Goal: Task Accomplishment & Management: Manage account settings

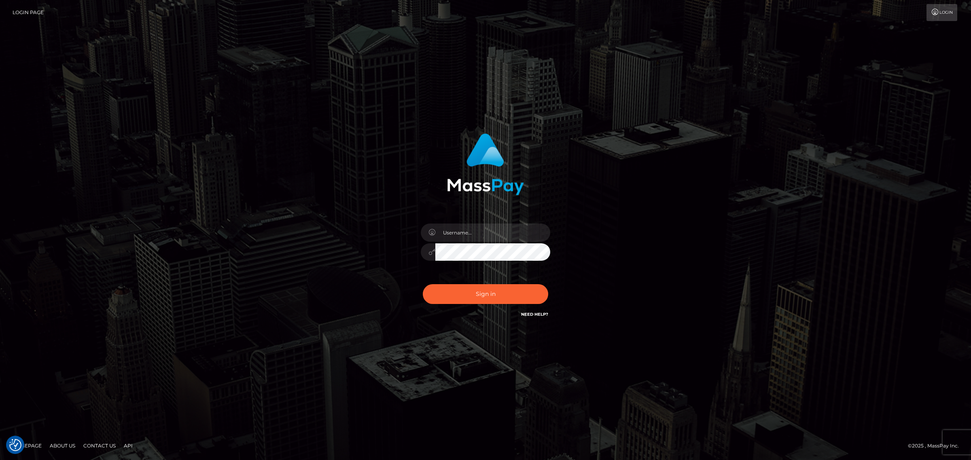
click at [456, 223] on div at bounding box center [486, 249] width 142 height 62
click at [456, 235] on input "text" at bounding box center [492, 233] width 115 height 18
type input "gunjan.k"
click at [477, 295] on button "Sign in" at bounding box center [485, 294] width 125 height 20
click at [458, 225] on input "text" at bounding box center [492, 233] width 115 height 18
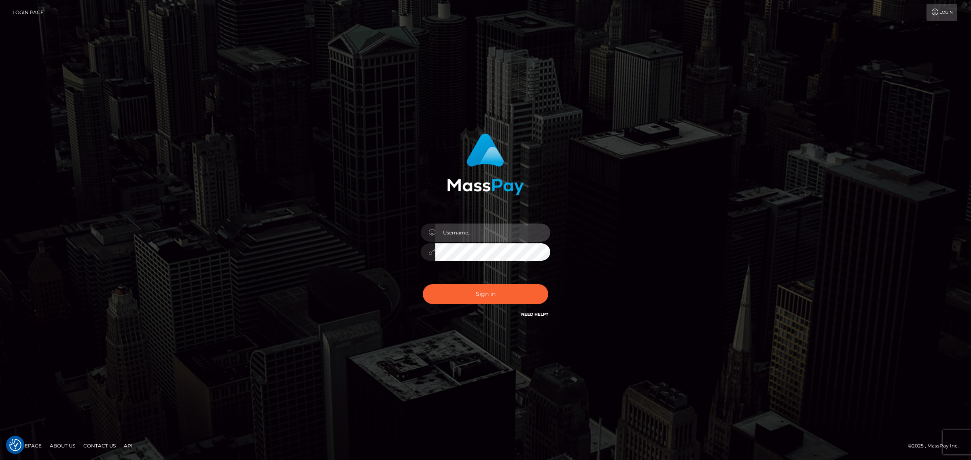
type input "gunjan.k"
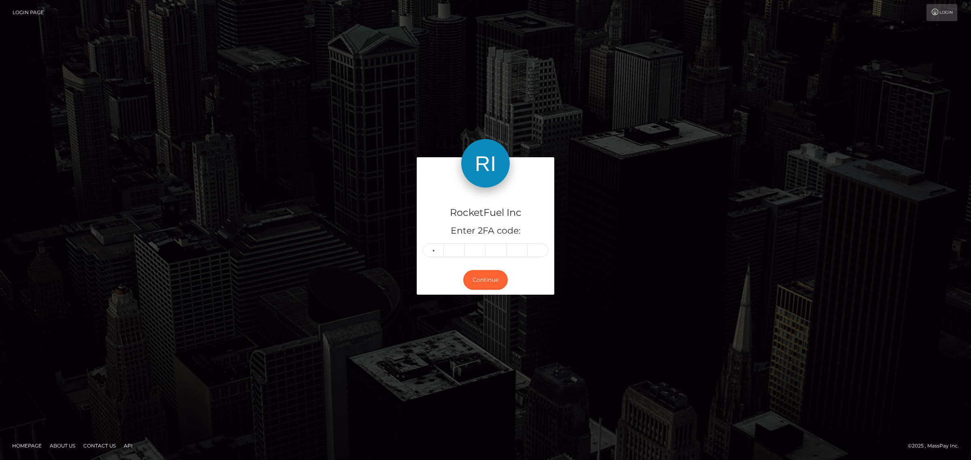
type input "9"
type input "1"
type input "3"
type input "7"
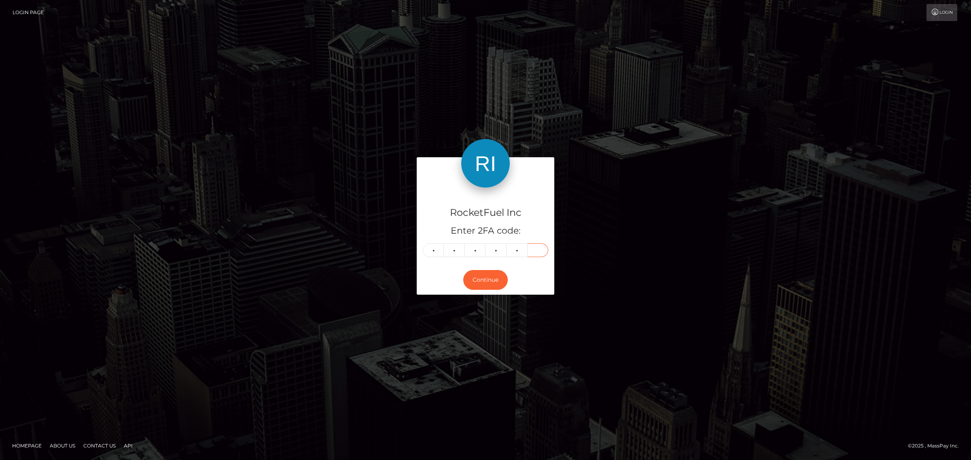
type input "3"
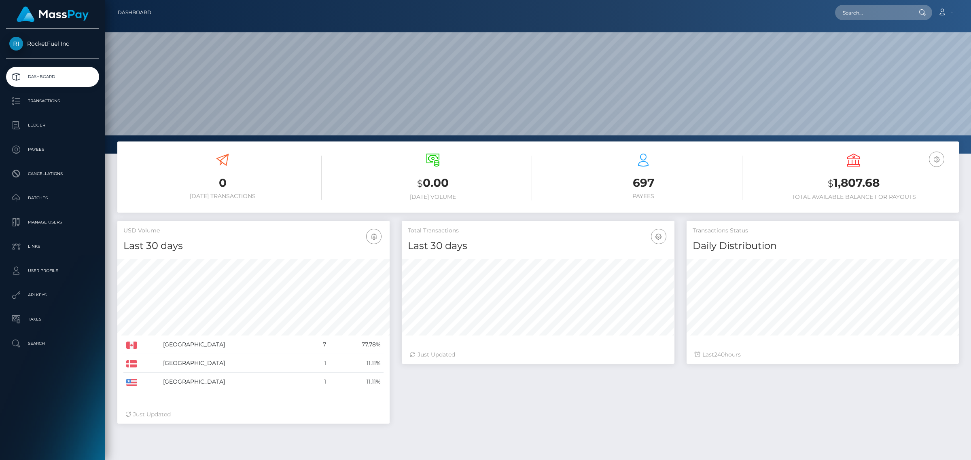
scroll to position [143, 272]
